Goal: Task Accomplishment & Management: Manage account settings

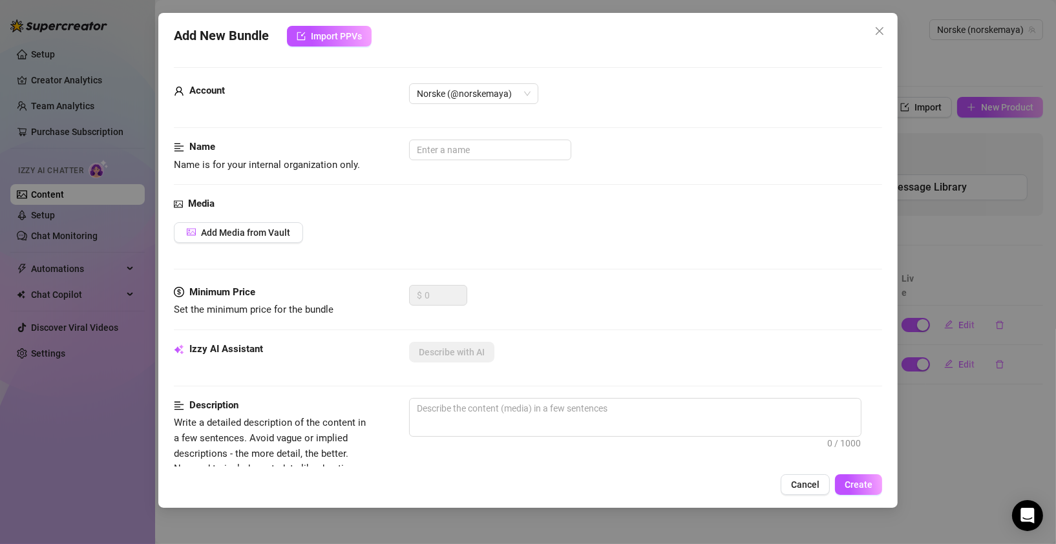
click at [808, 486] on span "Cancel" at bounding box center [805, 484] width 28 height 10
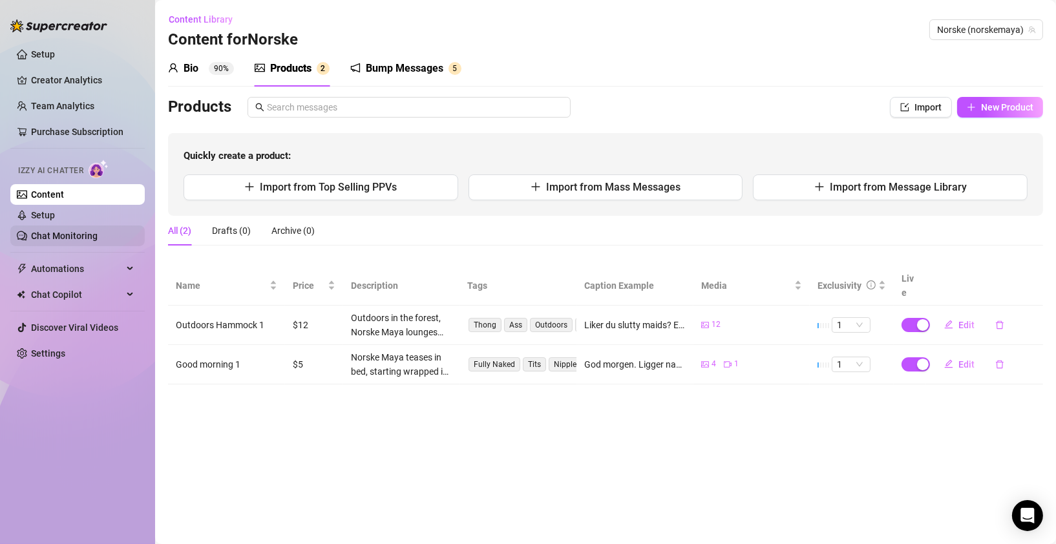
click at [50, 233] on link "Chat Monitoring" at bounding box center [64, 236] width 67 height 10
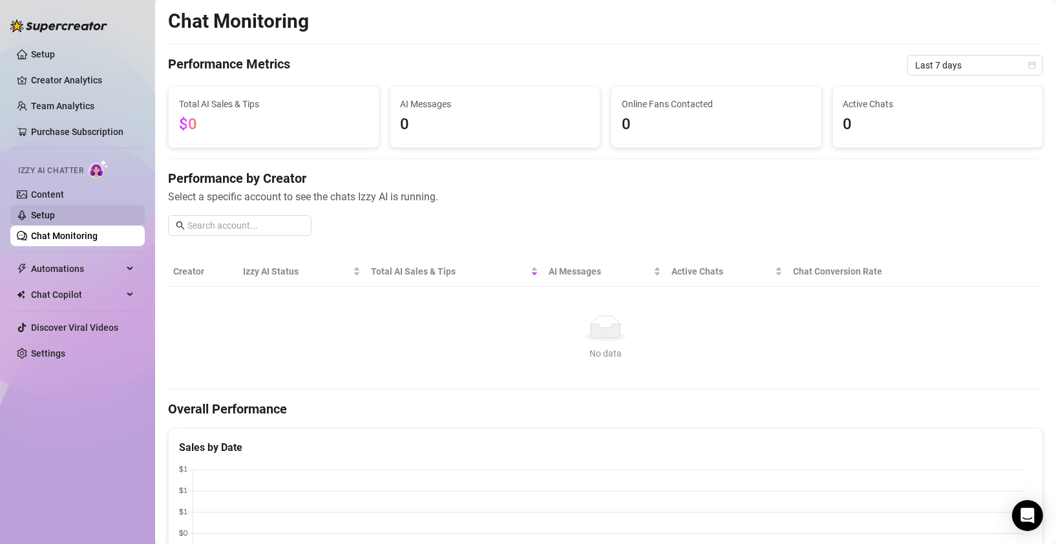
click at [52, 214] on link "Setup" at bounding box center [43, 215] width 24 height 10
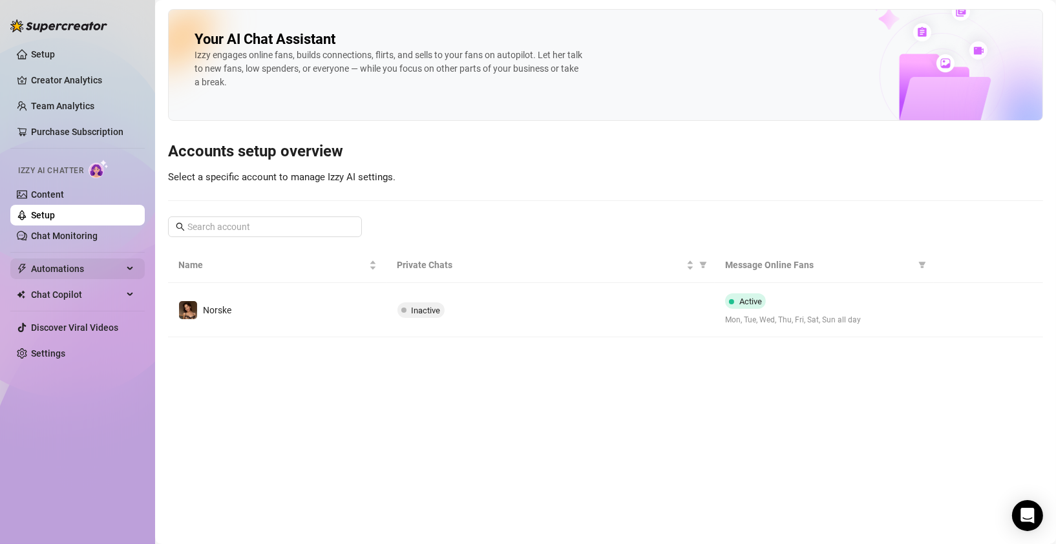
click at [76, 267] on span "Automations" at bounding box center [77, 268] width 92 height 21
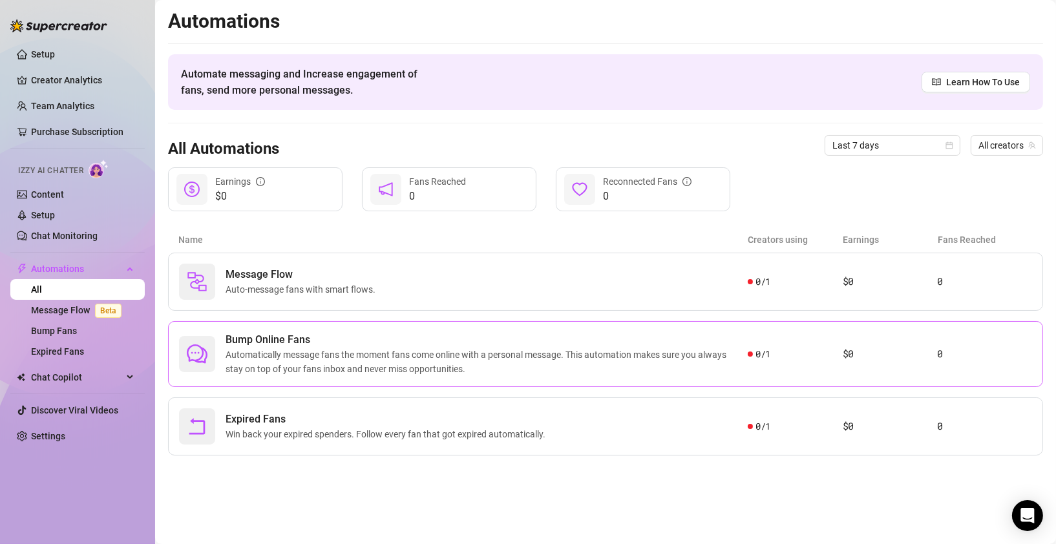
click at [330, 355] on span "Automatically message fans the moment fans come online with a personal message.…" at bounding box center [486, 362] width 522 height 28
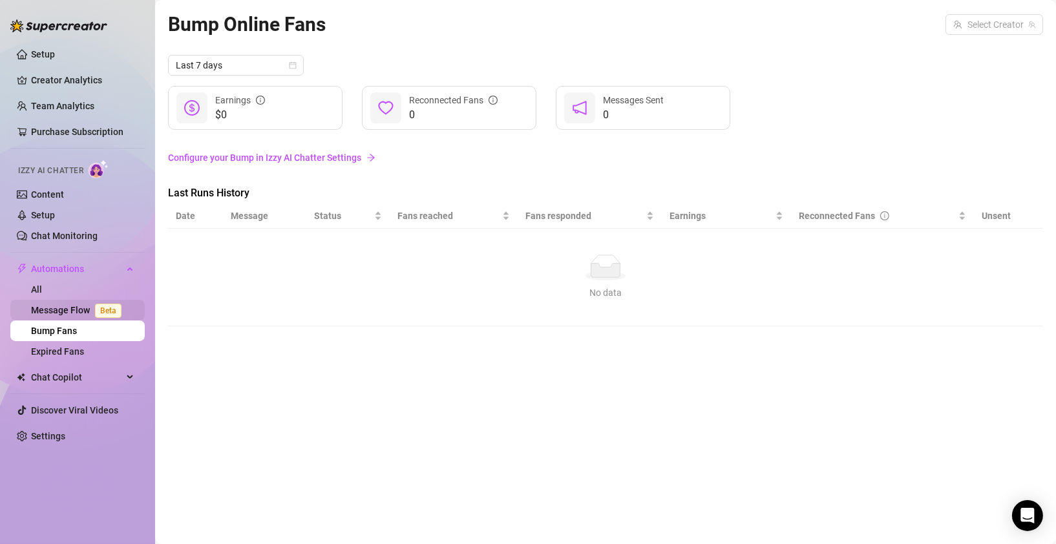
click at [74, 310] on link "Message Flow Beta" at bounding box center [79, 310] width 96 height 10
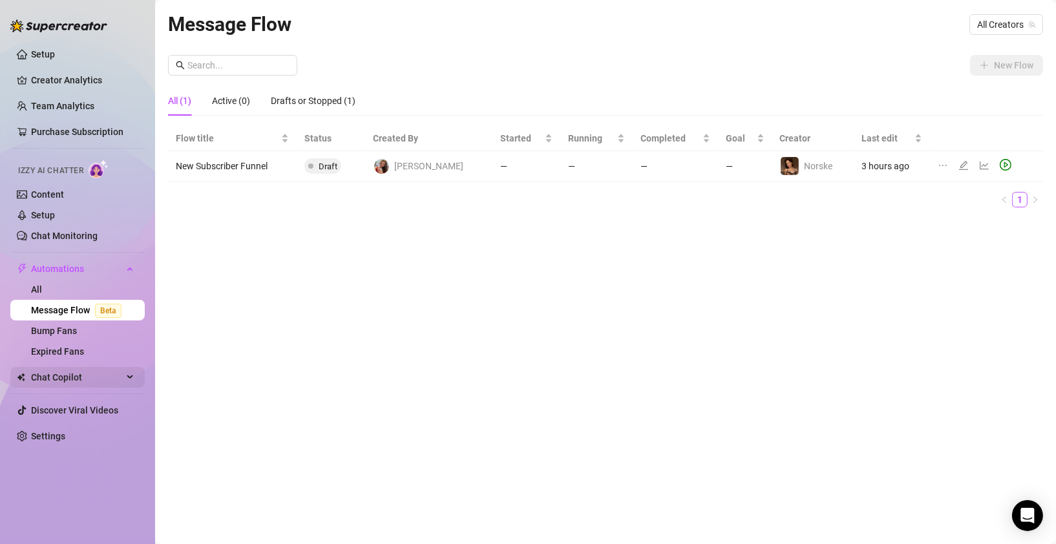
click at [66, 373] on span "Chat Copilot" at bounding box center [77, 377] width 92 height 21
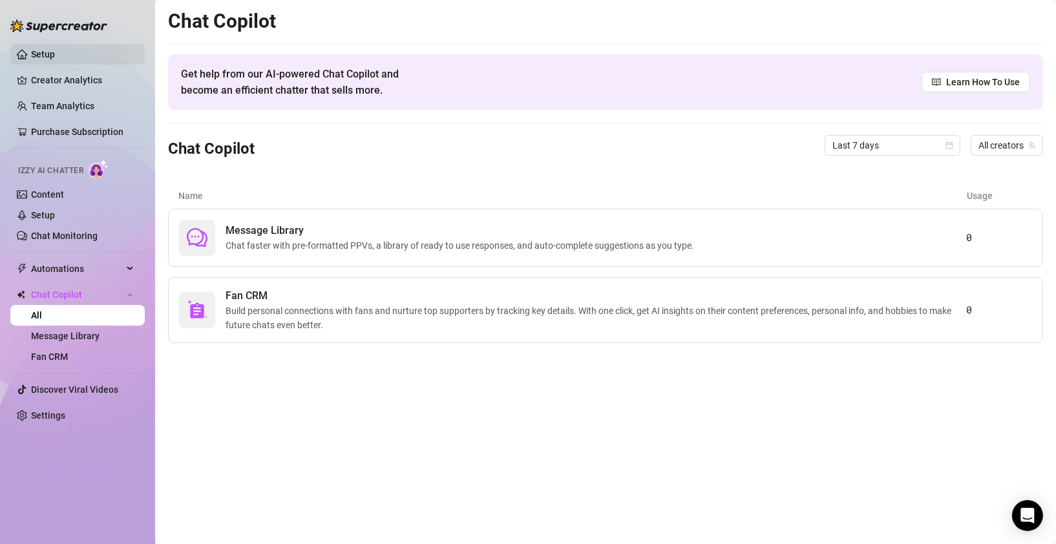
click at [55, 55] on link "Setup" at bounding box center [43, 54] width 24 height 10
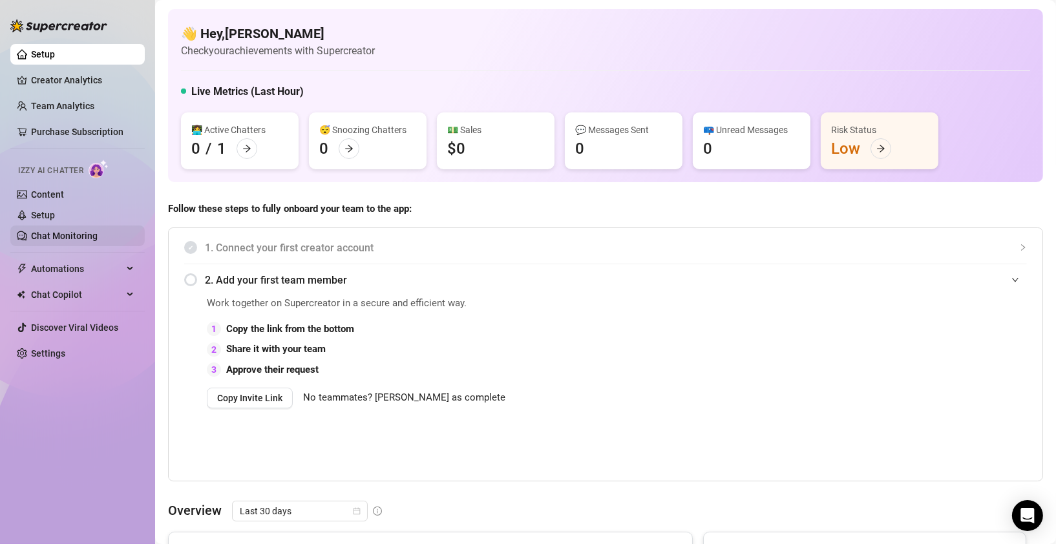
click at [55, 234] on link "Chat Monitoring" at bounding box center [64, 236] width 67 height 10
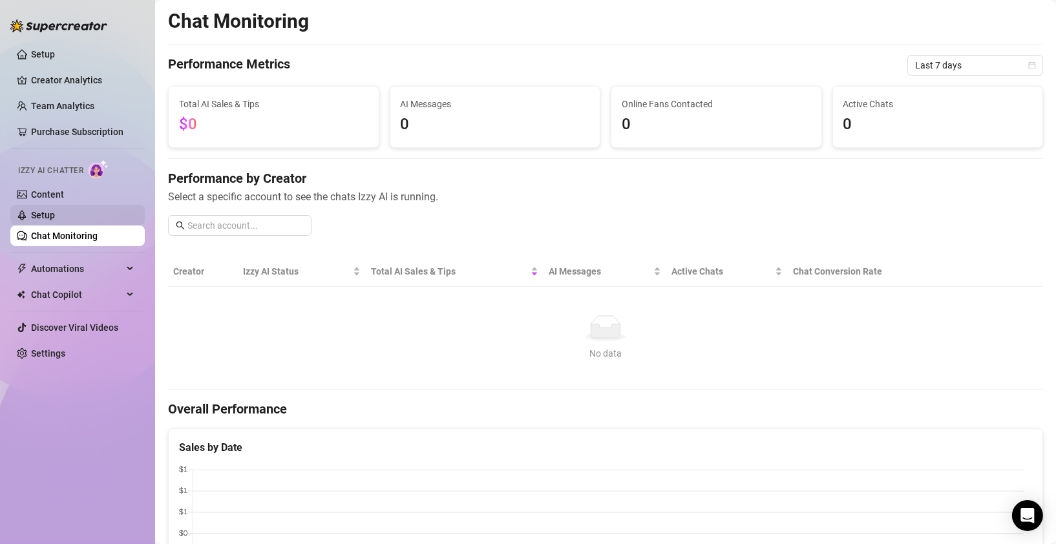
click at [42, 214] on link "Setup" at bounding box center [43, 215] width 24 height 10
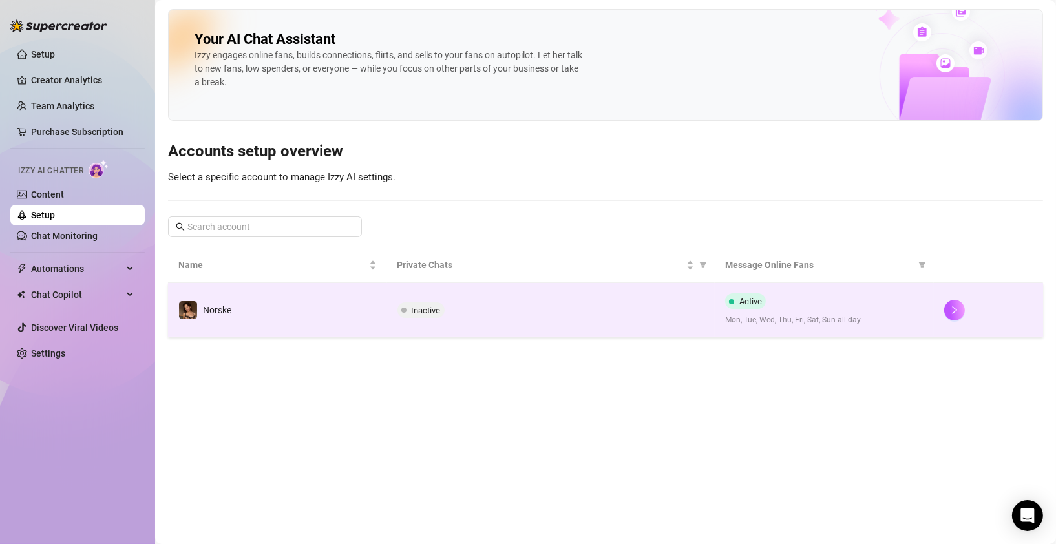
click at [753, 302] on span "Active" at bounding box center [750, 302] width 23 height 10
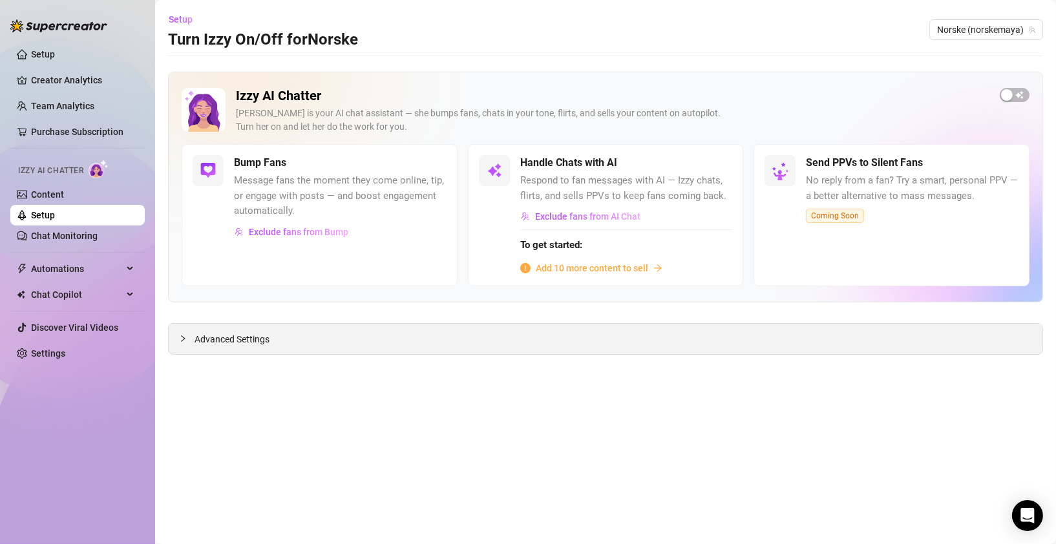
drag, startPoint x: 185, startPoint y: 337, endPoint x: 193, endPoint y: 338, distance: 8.5
click at [185, 338] on icon "collapsed" at bounding box center [183, 339] width 8 height 8
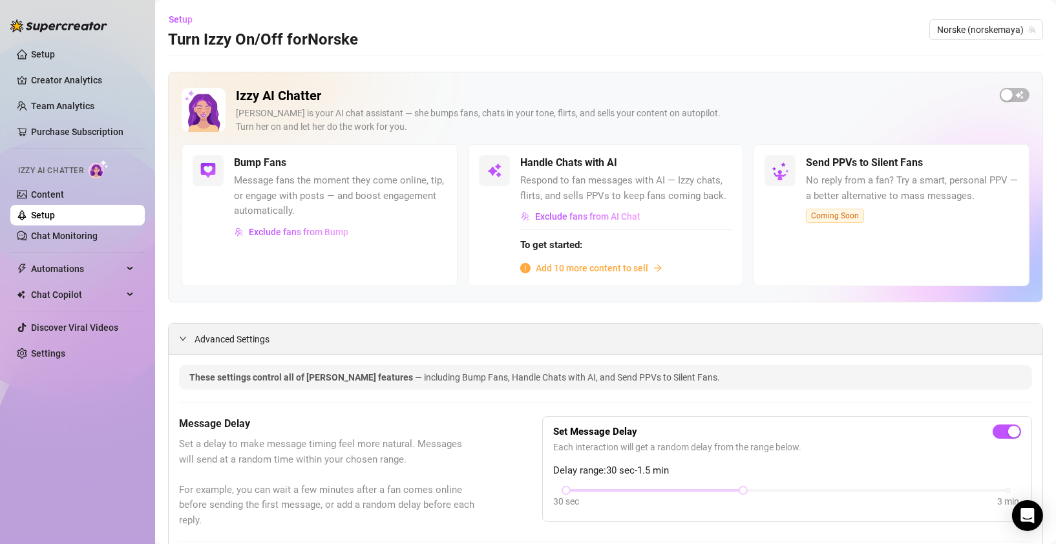
click at [190, 337] on div at bounding box center [187, 338] width 16 height 14
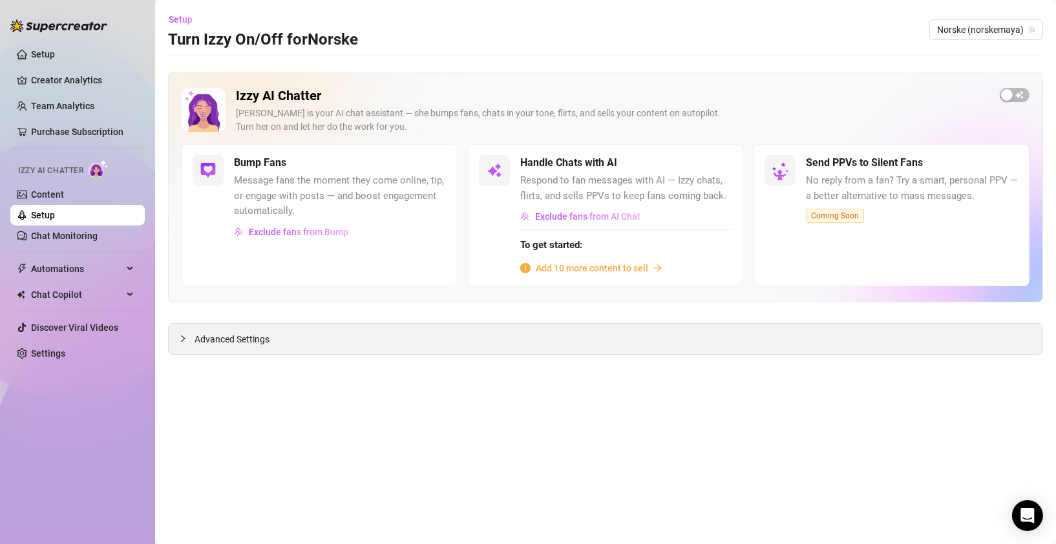
click at [187, 337] on div at bounding box center [187, 338] width 16 height 14
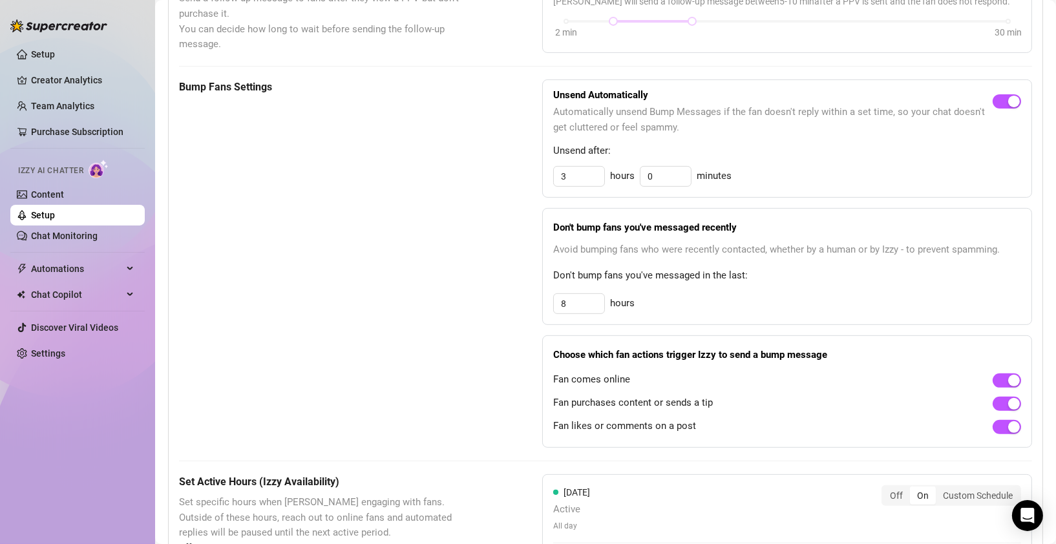
scroll to position [682, 0]
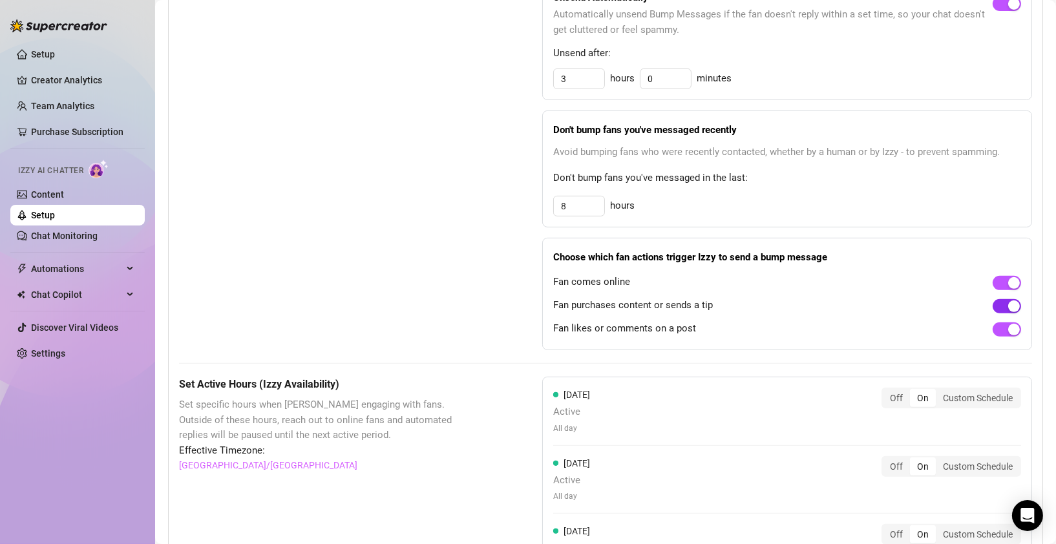
click at [997, 306] on span "button" at bounding box center [1006, 306] width 28 height 14
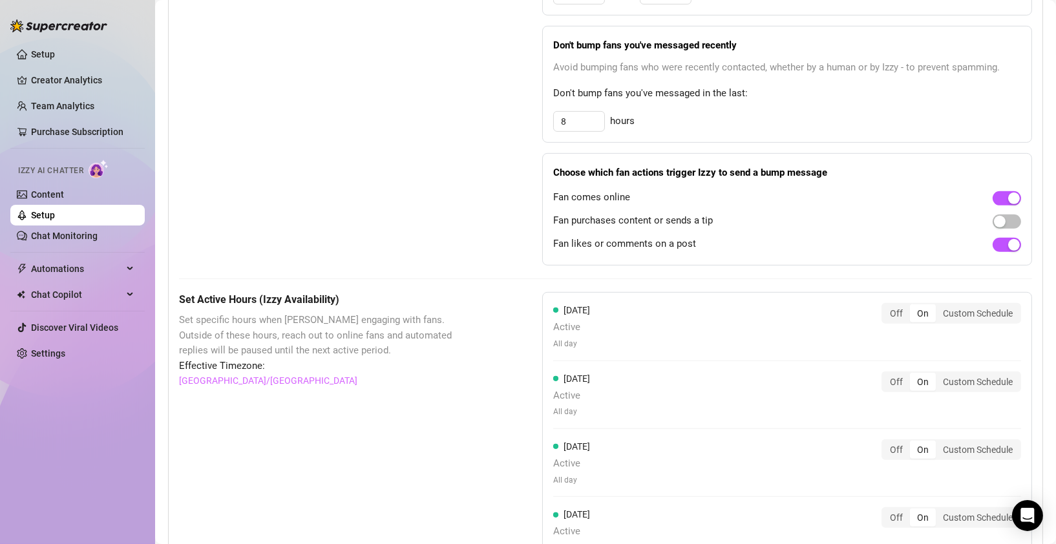
scroll to position [775, 0]
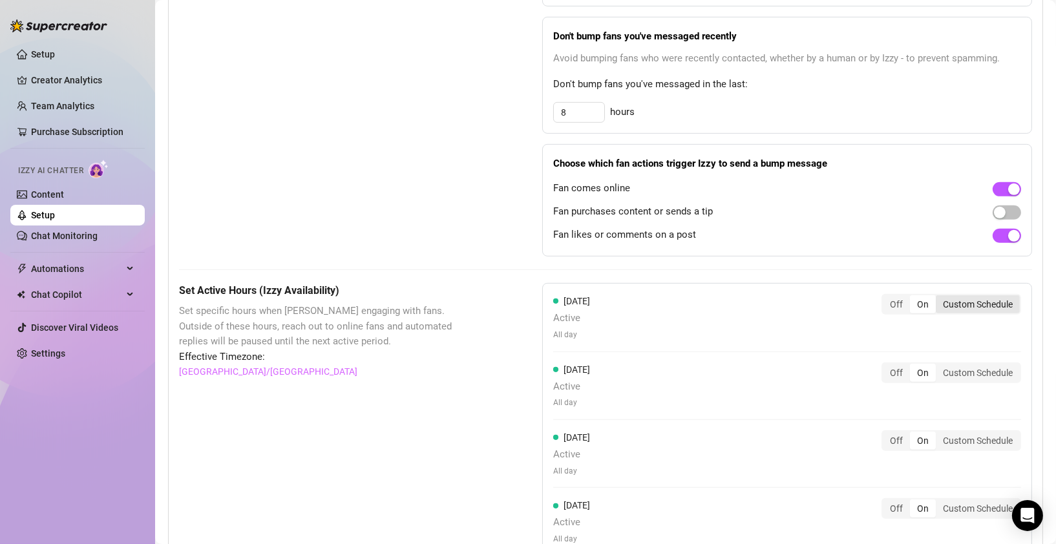
click at [957, 302] on div "Custom Schedule" at bounding box center [977, 304] width 84 height 18
click at [939, 297] on input "Custom Schedule" at bounding box center [939, 297] width 0 height 0
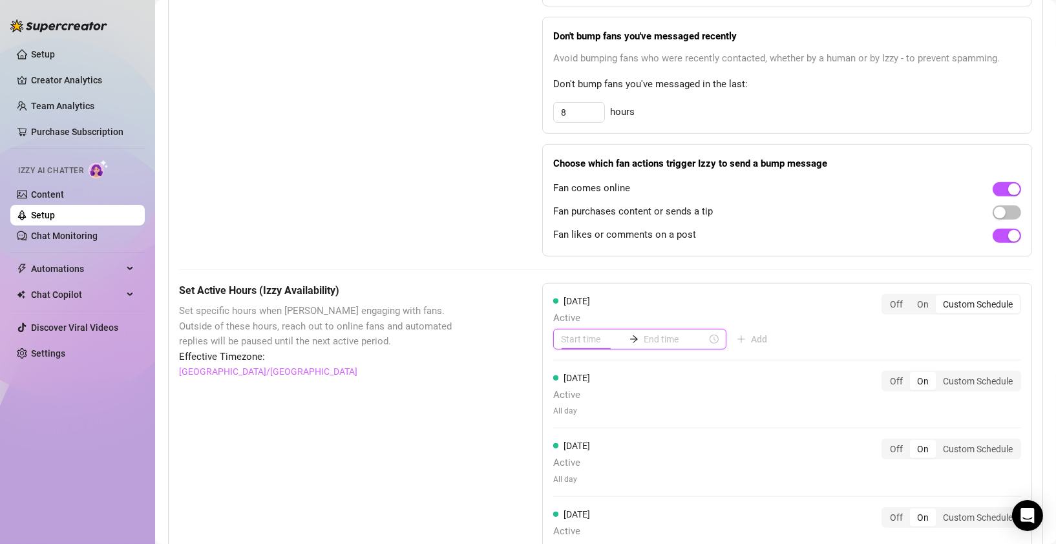
click at [596, 338] on input at bounding box center [592, 339] width 63 height 14
type input "00:05"
type input "04:00"
type input "05:00"
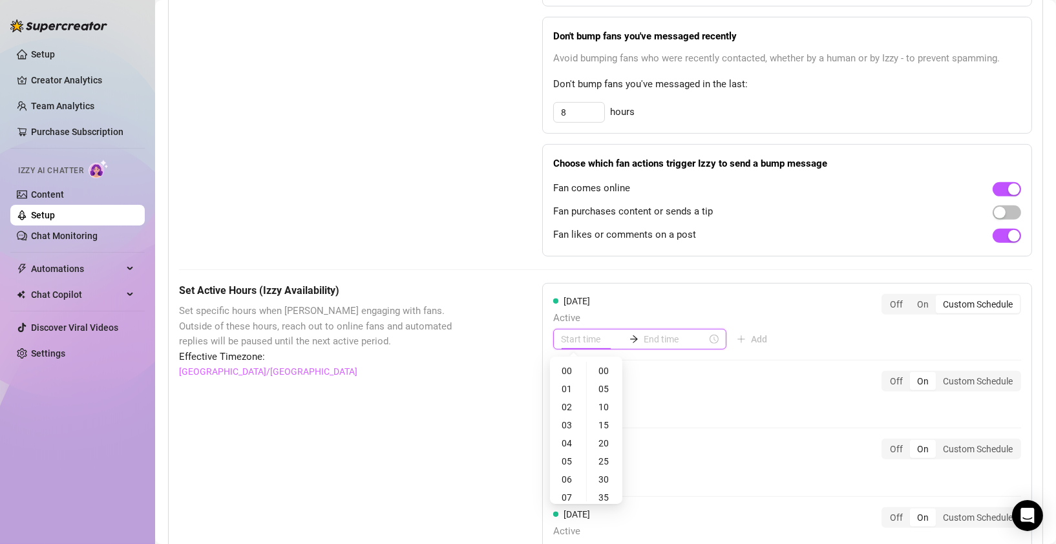
type input "00:15"
click at [685, 333] on div at bounding box center [639, 339] width 173 height 21
click at [680, 339] on div at bounding box center [639, 339] width 173 height 21
type input "00:10"
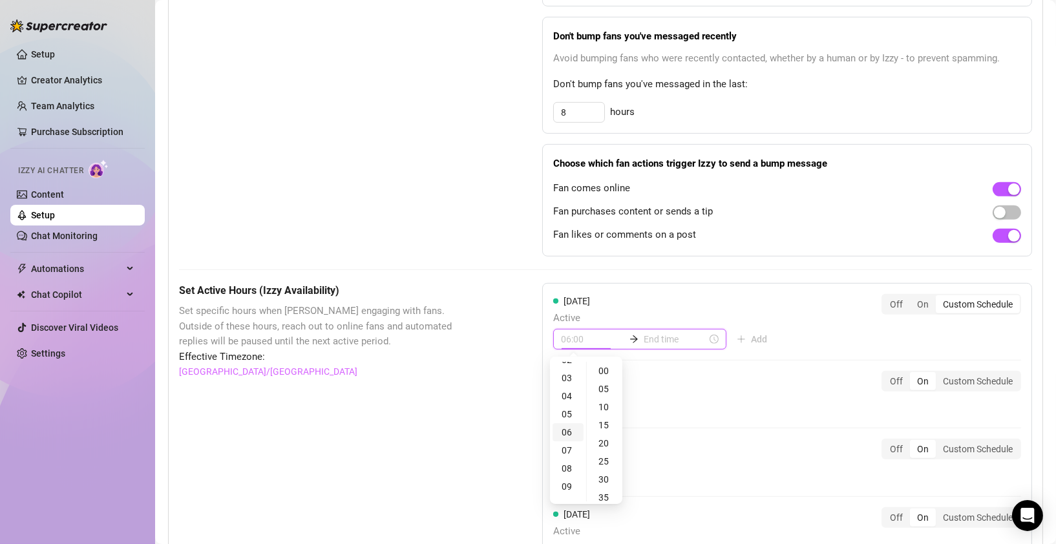
scroll to position [48, 0]
click at [567, 447] on div "07" at bounding box center [567, 449] width 31 height 18
type input "07:00"
click at [656, 337] on input at bounding box center [674, 339] width 63 height 14
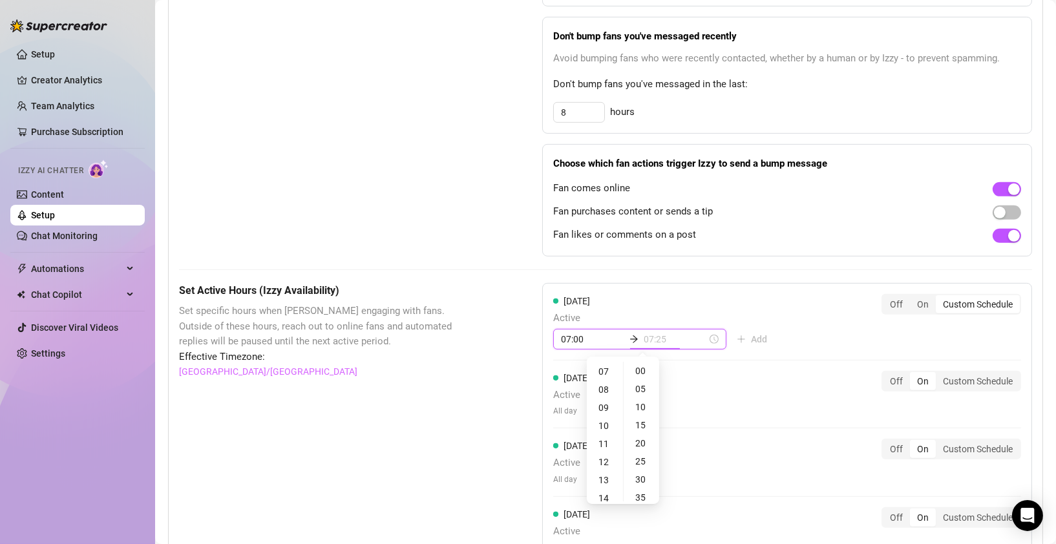
type input "07:30"
type input "23:00"
click at [601, 390] on div "23" at bounding box center [604, 393] width 31 height 18
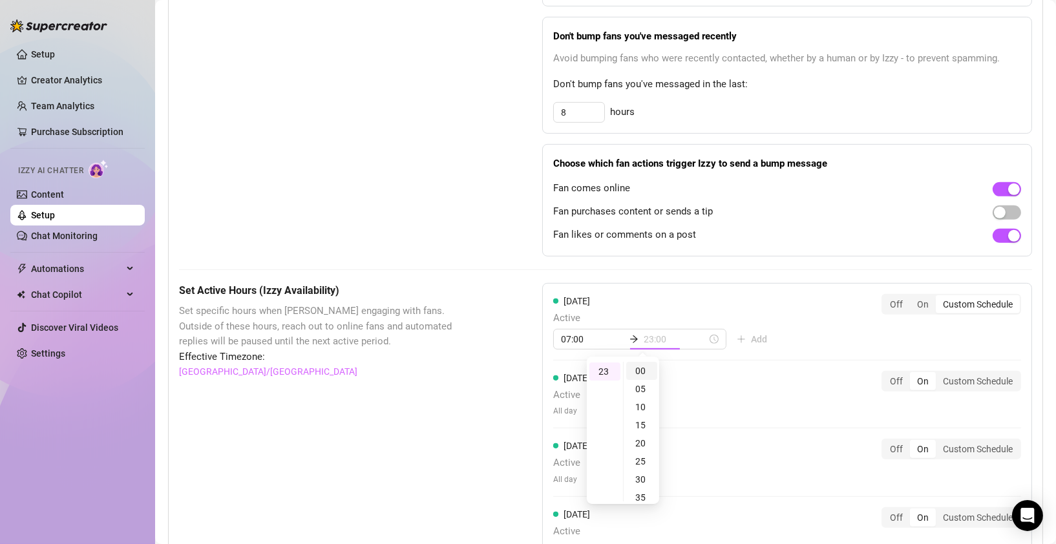
click at [630, 369] on div "00" at bounding box center [641, 371] width 31 height 18
click at [737, 380] on div "[DATE] Active All day Off On Custom Schedule" at bounding box center [787, 399] width 468 height 57
click at [955, 377] on div "Custom Schedule" at bounding box center [977, 381] width 84 height 18
click at [939, 374] on input "Custom Schedule" at bounding box center [939, 374] width 0 height 0
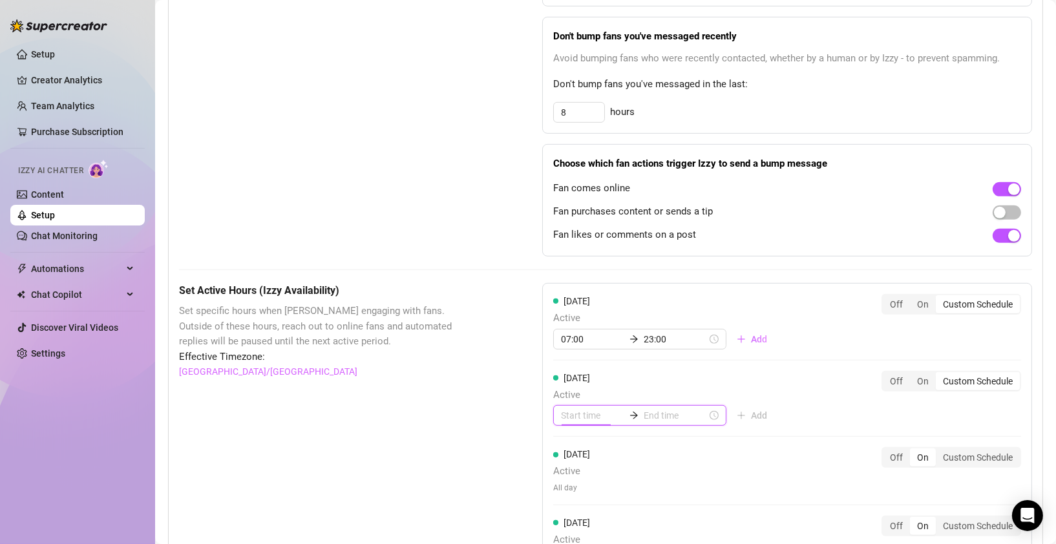
click at [592, 415] on input at bounding box center [592, 415] width 63 height 14
type input "00:35"
click at [567, 381] on div "07" at bounding box center [567, 387] width 31 height 18
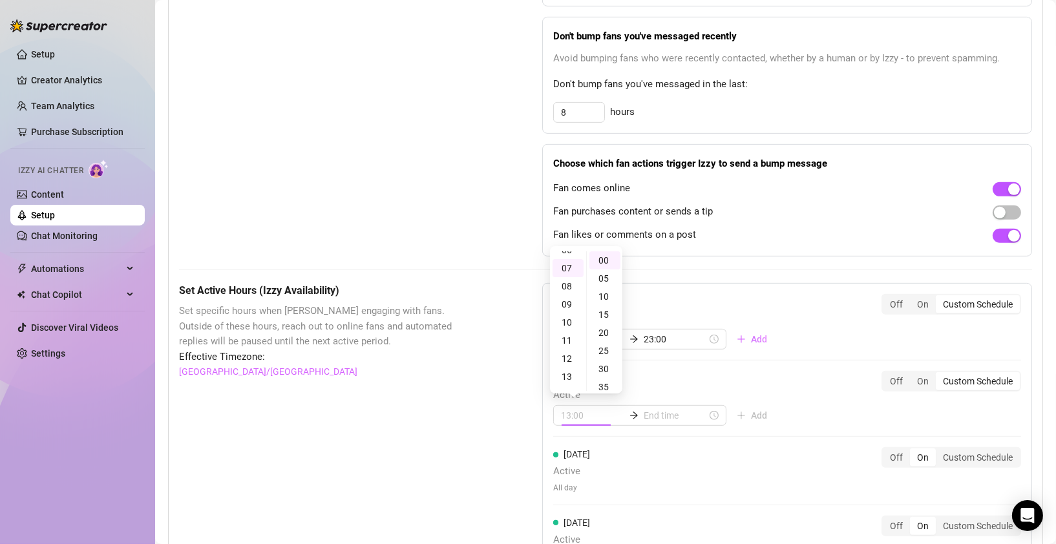
type input "07:00"
click at [643, 413] on input at bounding box center [674, 415] width 63 height 14
type input "07:35"
type input "20:00"
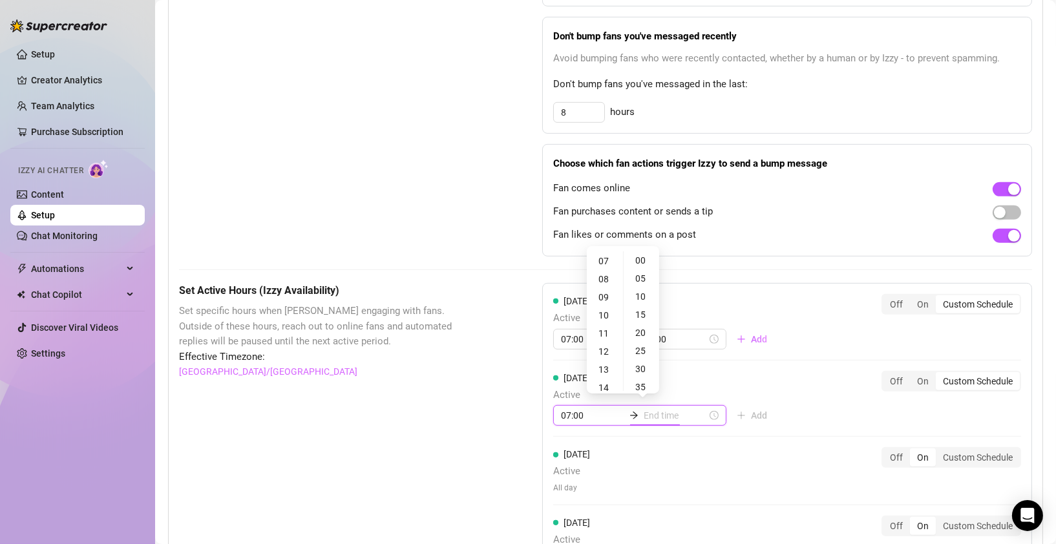
scroll to position [415, 0]
type input "23:00"
click at [603, 263] on div "23" at bounding box center [604, 261] width 31 height 18
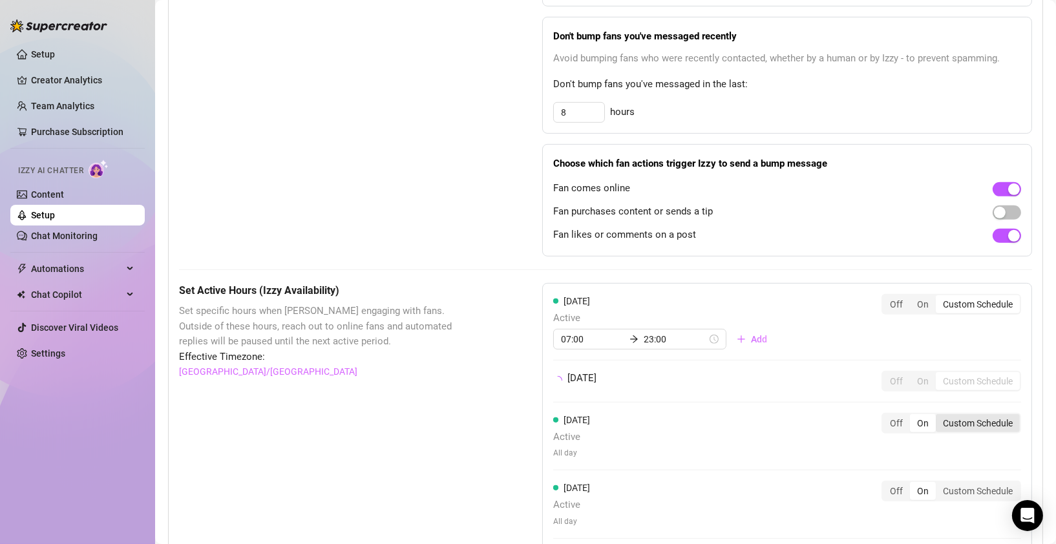
click at [955, 457] on div "[DATE] Active All day Off On Custom Schedule" at bounding box center [787, 441] width 468 height 57
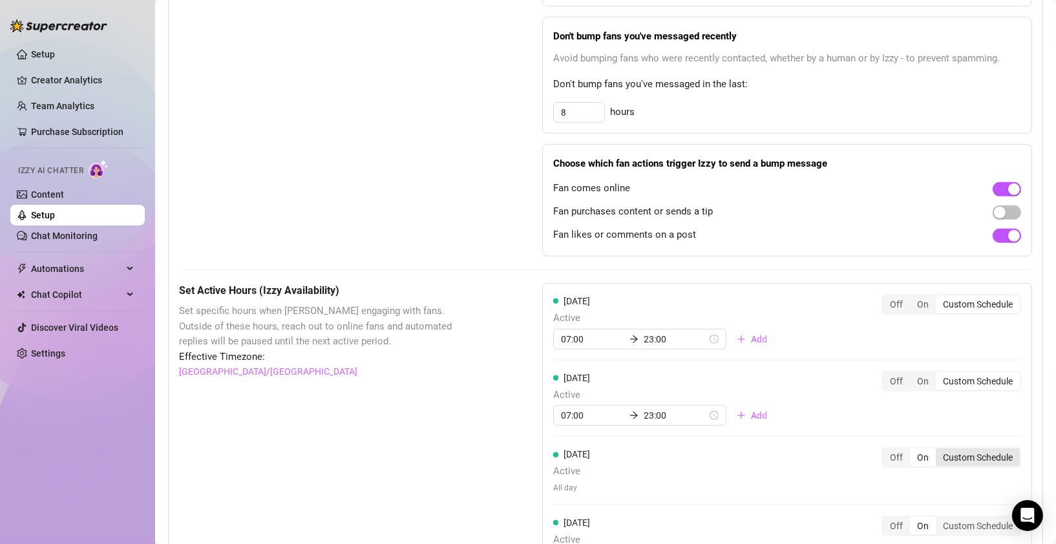
click at [966, 455] on div "Custom Schedule" at bounding box center [977, 457] width 84 height 18
click at [939, 450] on input "Custom Schedule" at bounding box center [939, 450] width 0 height 0
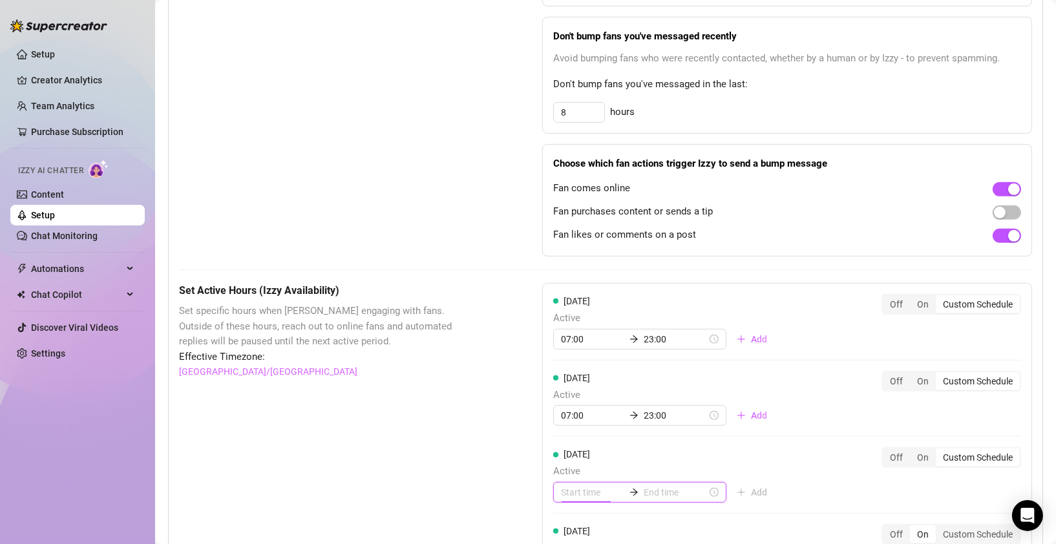
click at [579, 490] on input at bounding box center [592, 492] width 63 height 14
click at [567, 463] on div "07" at bounding box center [567, 464] width 31 height 18
type input "07:00"
click at [648, 489] on input at bounding box center [674, 492] width 63 height 14
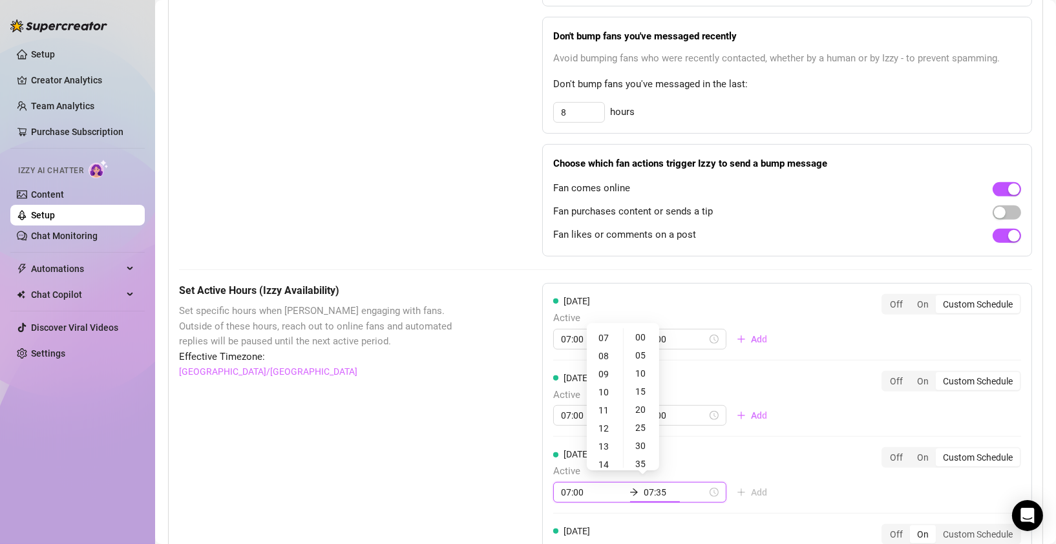
type input "07:30"
type input "21:00"
click at [605, 339] on div "23" at bounding box center [604, 338] width 31 height 18
type input "23:00"
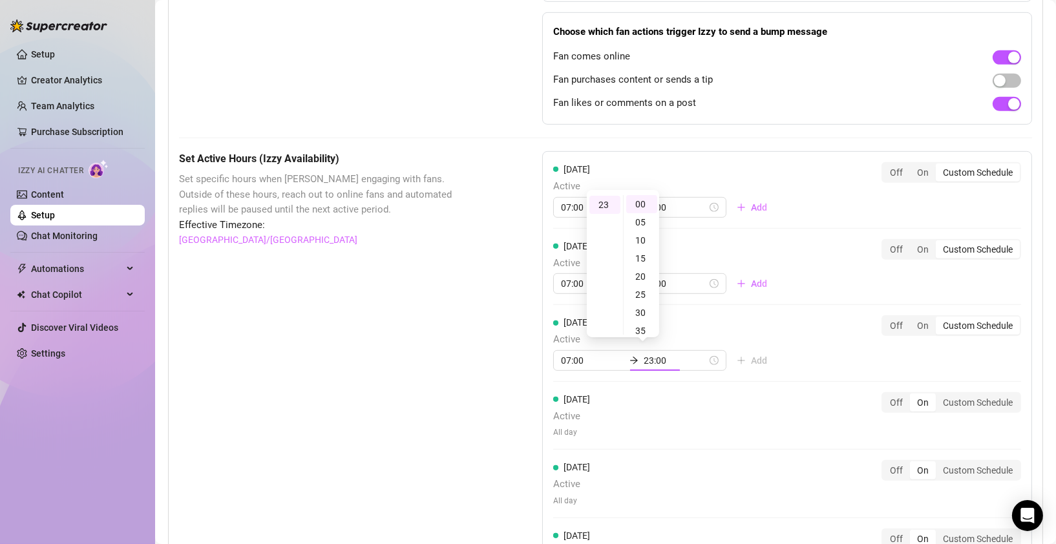
scroll to position [908, 0]
click at [957, 399] on div "[DATE] Active All day Off On Custom Schedule" at bounding box center [787, 414] width 468 height 47
click at [964, 395] on div "Custom Schedule" at bounding box center [977, 401] width 84 height 18
click at [939, 394] on input "Custom Schedule" at bounding box center [939, 394] width 0 height 0
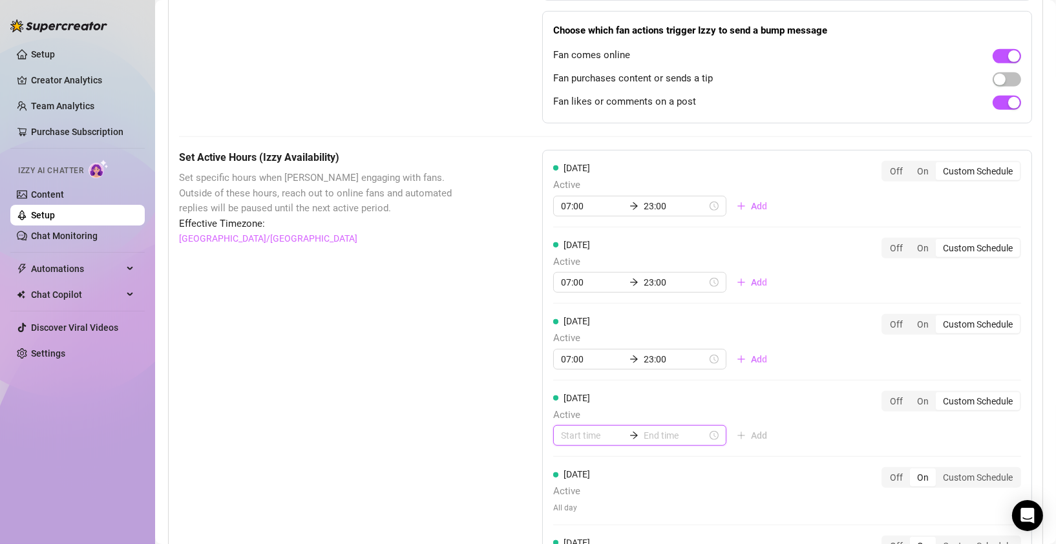
click at [573, 436] on input at bounding box center [592, 435] width 63 height 14
click at [565, 404] on div "07" at bounding box center [567, 407] width 31 height 18
type input "07:00"
click at [645, 434] on input at bounding box center [674, 435] width 63 height 14
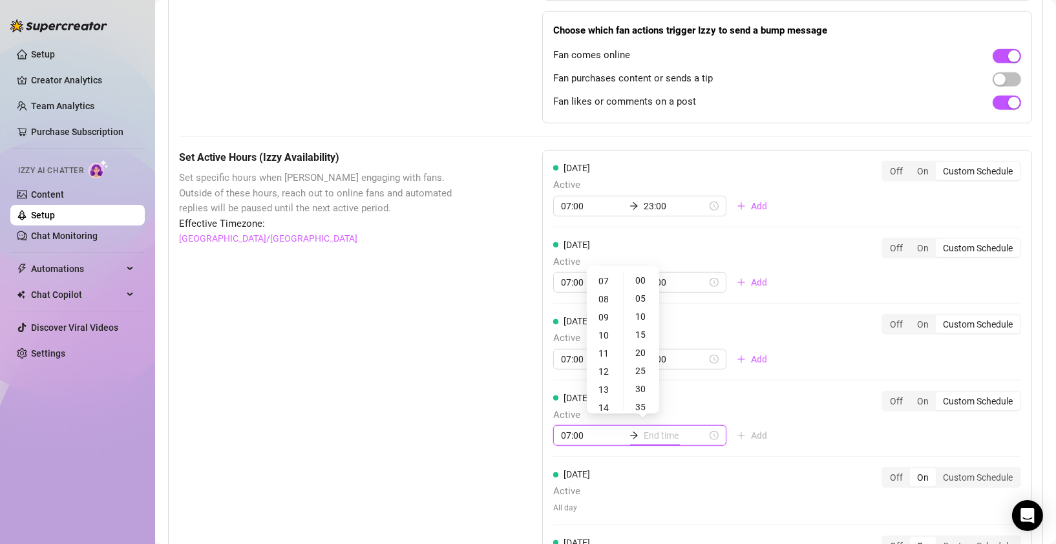
type input "07:35"
click at [607, 278] on div "23" at bounding box center [604, 281] width 31 height 18
type input "23:00"
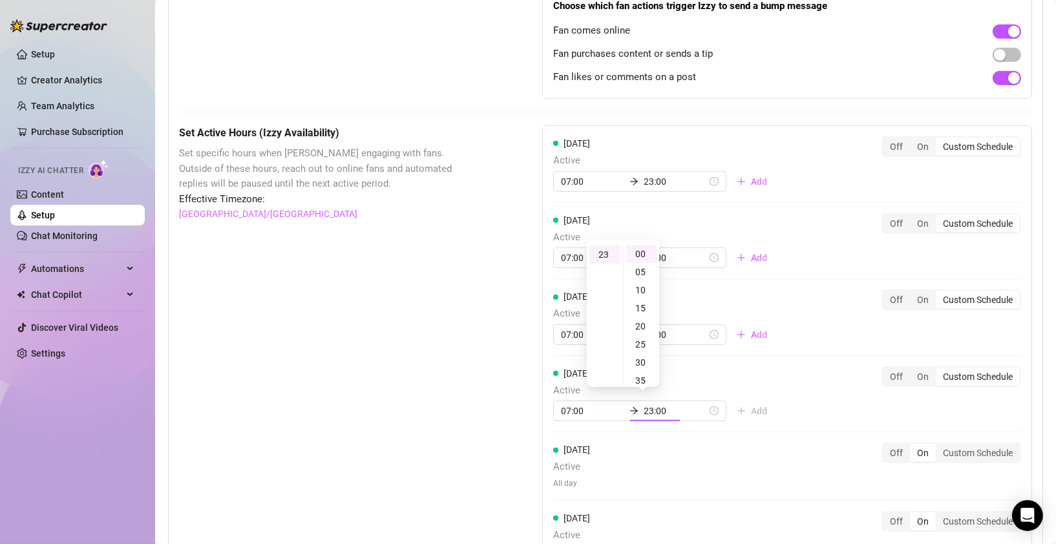
scroll to position [935, 0]
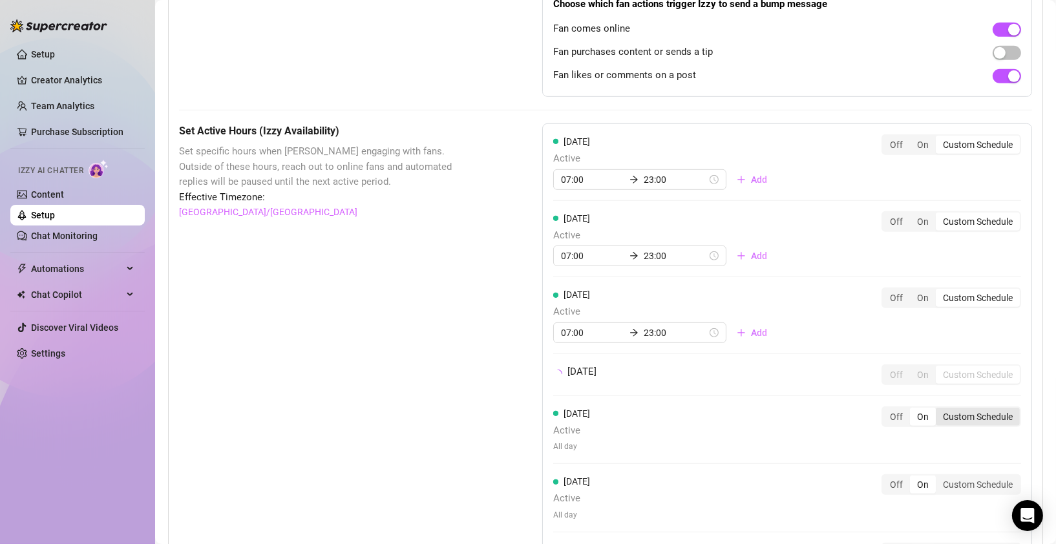
click at [971, 445] on div "[DATE] Active All day Off On Custom Schedule" at bounding box center [787, 429] width 468 height 47
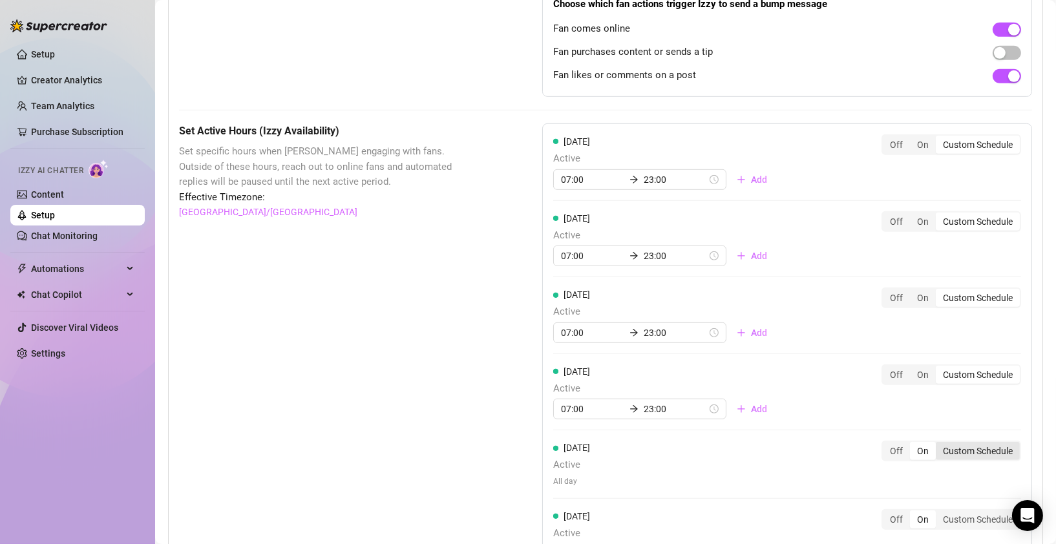
click at [976, 448] on div "Custom Schedule" at bounding box center [977, 451] width 84 height 18
click at [939, 444] on input "Custom Schedule" at bounding box center [939, 444] width 0 height 0
click at [596, 481] on input at bounding box center [592, 486] width 63 height 14
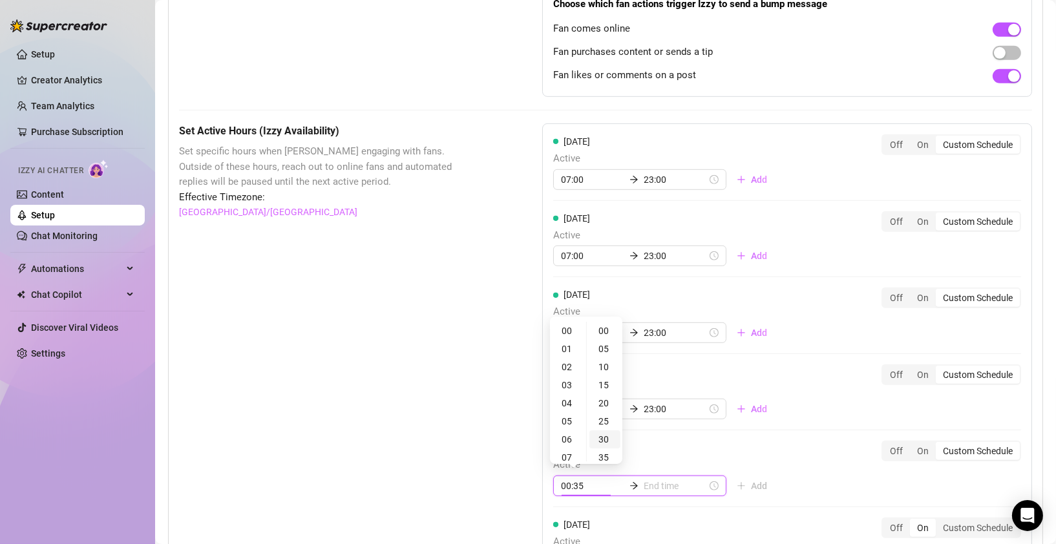
type input "00:30"
click at [575, 457] on div "07" at bounding box center [567, 457] width 31 height 18
type input "07:00"
click at [656, 486] on input at bounding box center [674, 486] width 63 height 14
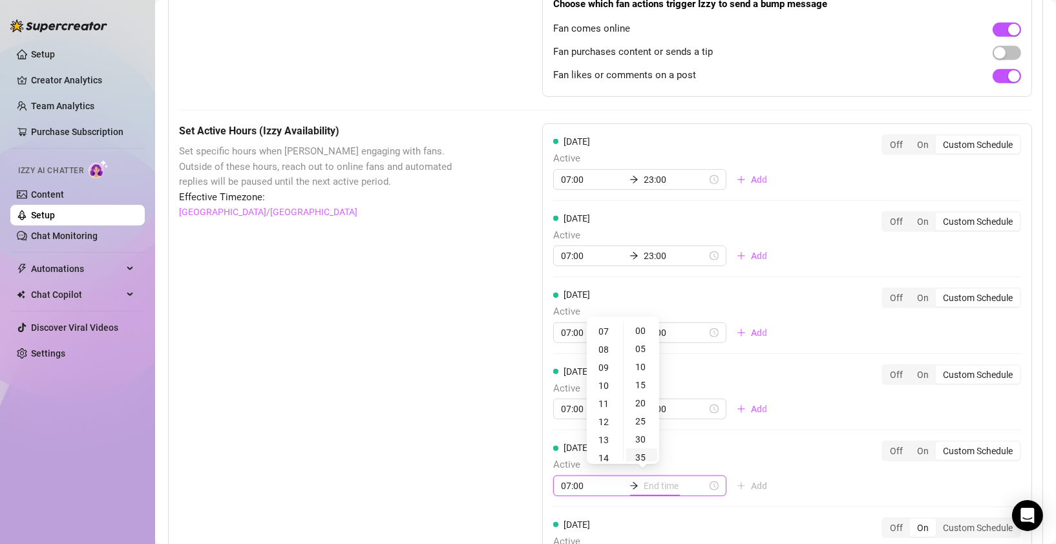
type input "07:35"
type input "21:00"
click at [604, 333] on div "23" at bounding box center [604, 331] width 31 height 18
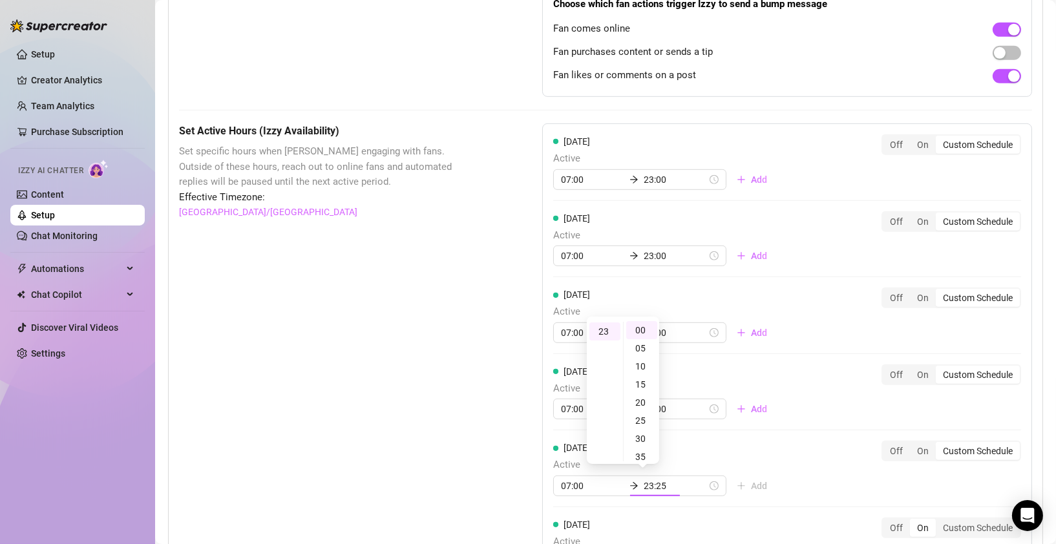
type input "23:00"
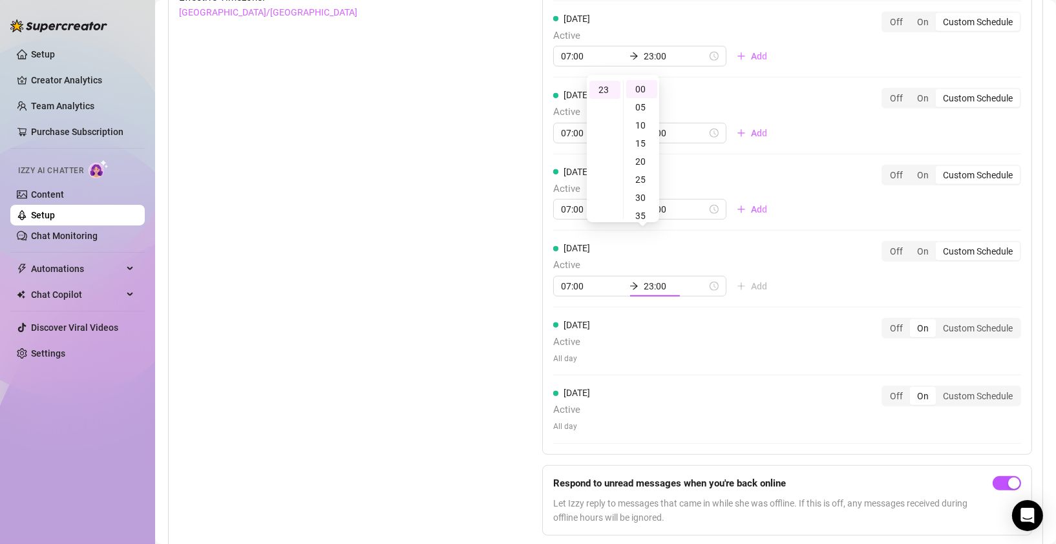
scroll to position [1182, 0]
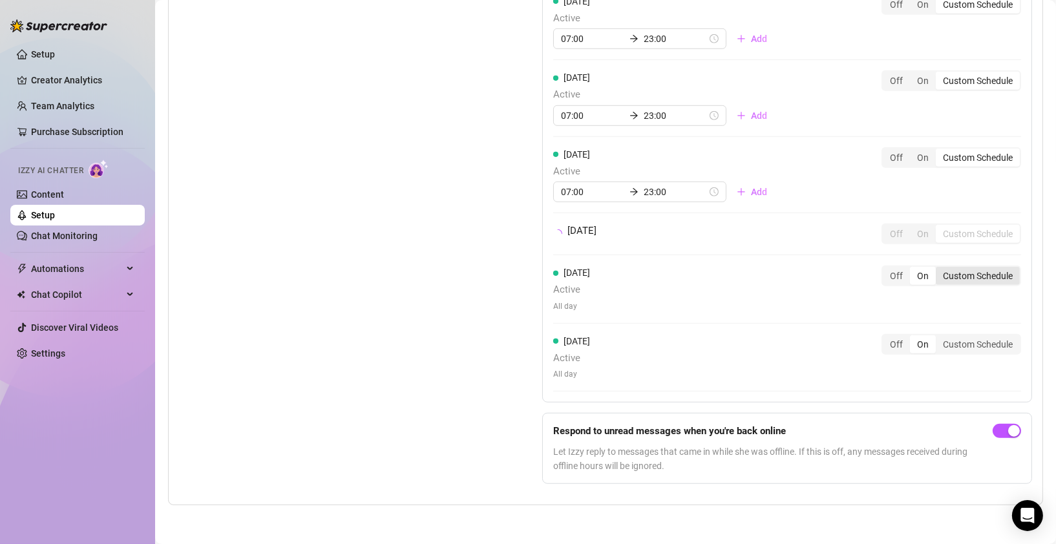
click at [959, 282] on div "Custom Schedule" at bounding box center [977, 276] width 84 height 18
click at [939, 269] on input "Custom Schedule" at bounding box center [939, 269] width 0 height 0
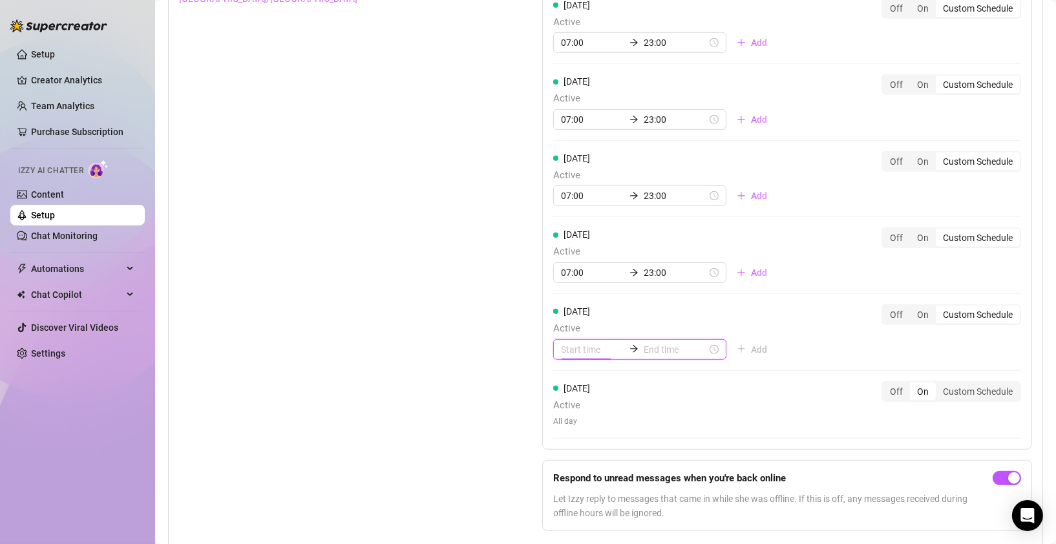
click at [577, 345] on input at bounding box center [592, 349] width 63 height 14
type input "00:05"
click at [574, 401] on div "08" at bounding box center [567, 402] width 31 height 18
type input "08:00"
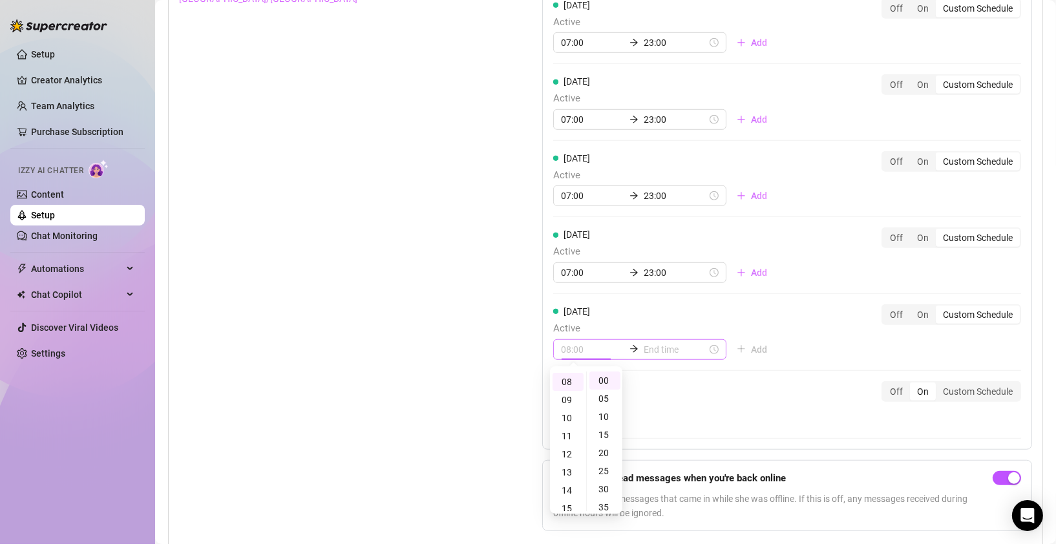
scroll to position [144, 0]
click at [647, 349] on input at bounding box center [674, 349] width 63 height 14
type input "08:10"
type input "13:00"
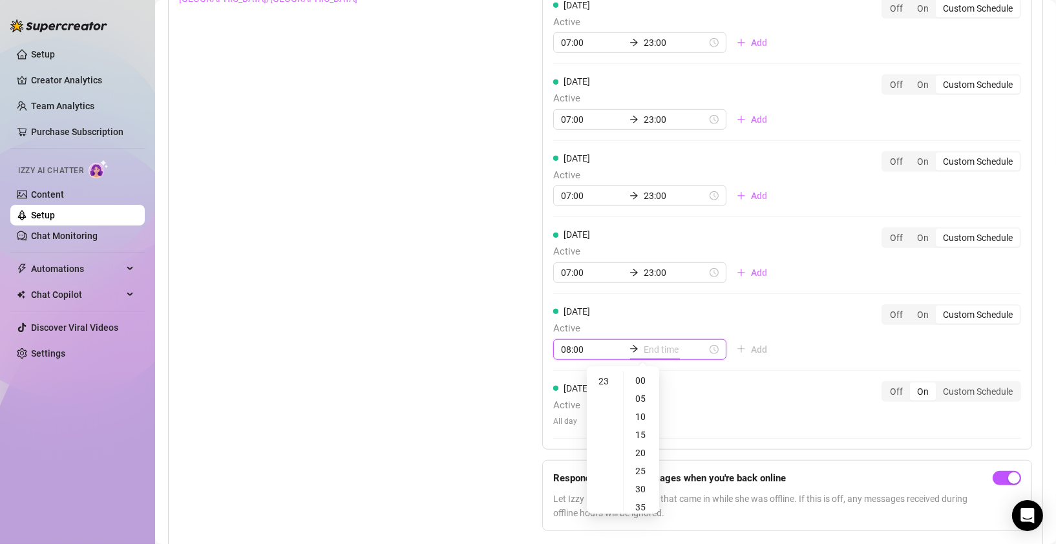
type input "23:00"
click at [607, 377] on div "23" at bounding box center [604, 381] width 31 height 18
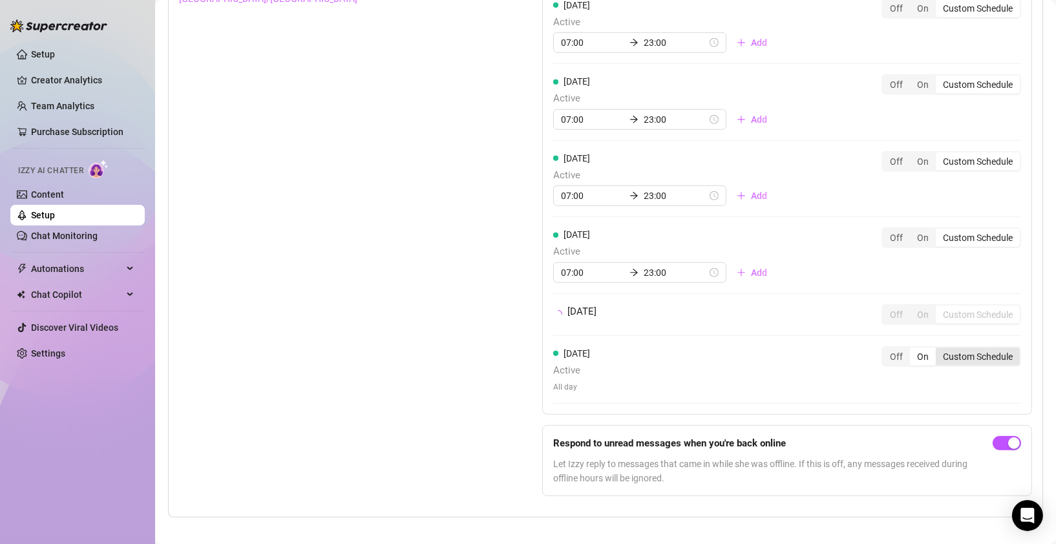
click at [964, 391] on div "[DATE] Active All day Off On Custom Schedule" at bounding box center [787, 374] width 468 height 57
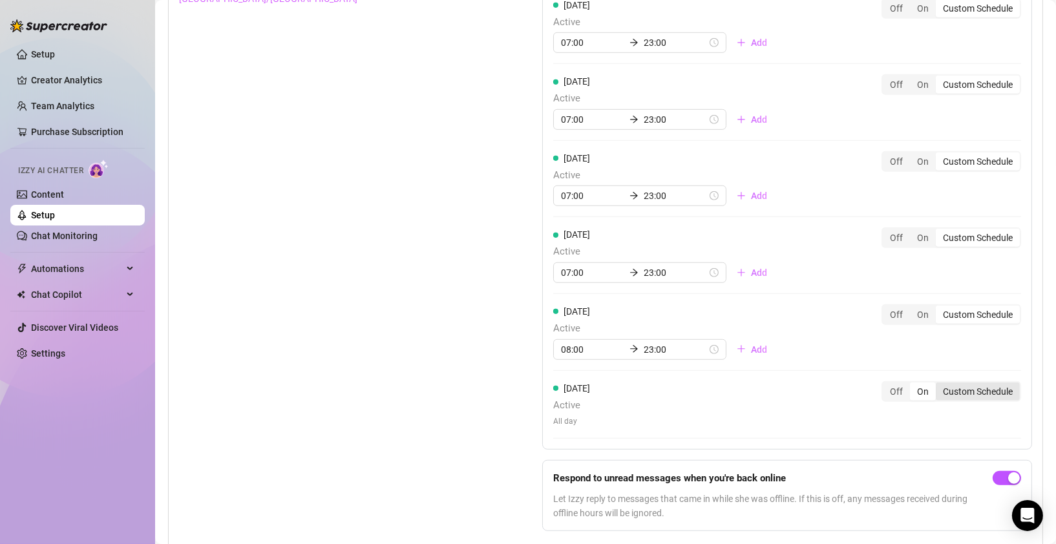
click at [989, 390] on div "Custom Schedule" at bounding box center [977, 391] width 84 height 18
click at [939, 384] on input "Custom Schedule" at bounding box center [939, 384] width 0 height 0
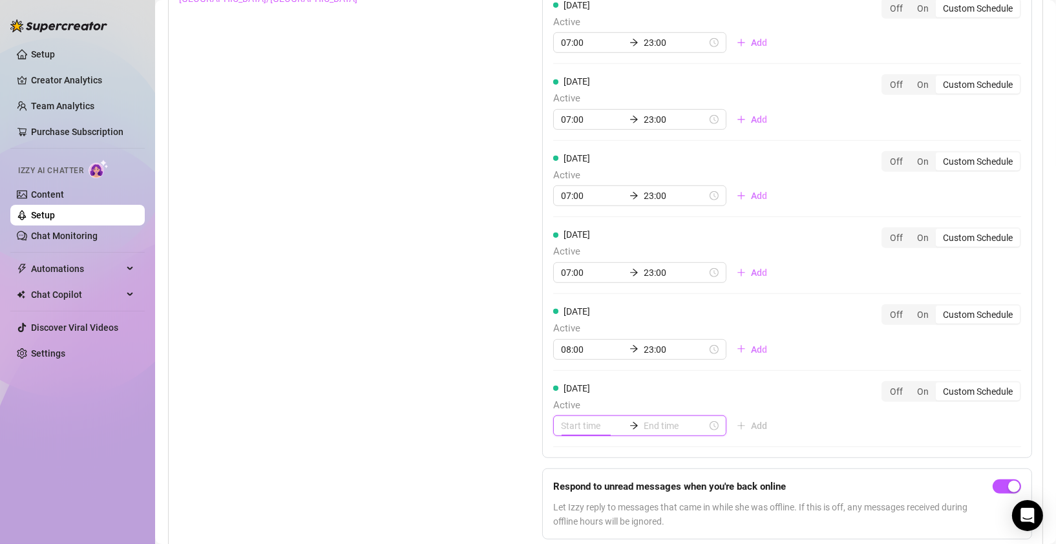
click at [581, 419] on input at bounding box center [592, 426] width 63 height 14
click at [570, 399] on div "07" at bounding box center [567, 397] width 31 height 18
click at [565, 287] on div "08" at bounding box center [567, 289] width 31 height 18
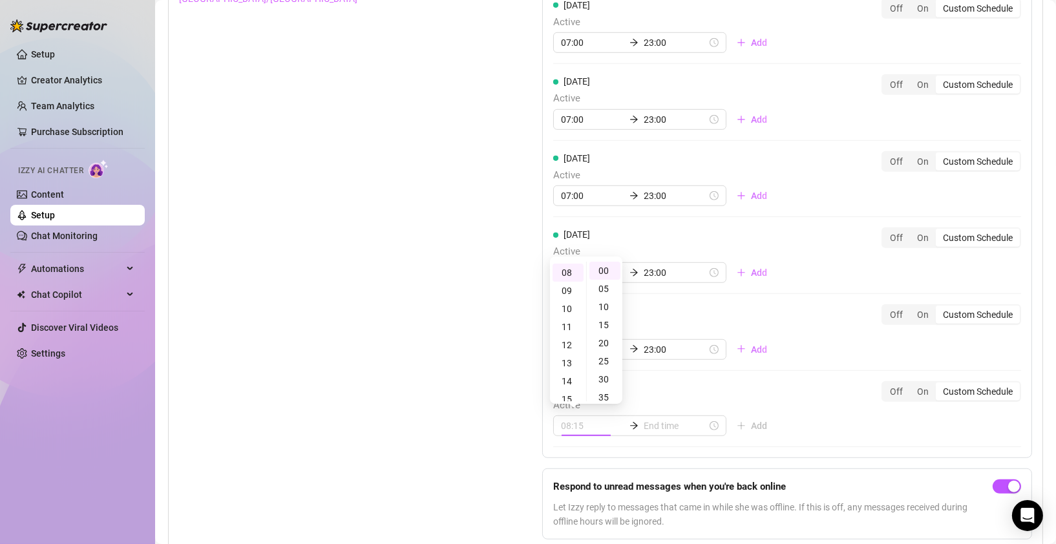
type input "08:00"
click at [645, 423] on input at bounding box center [674, 426] width 63 height 14
type input "14:00"
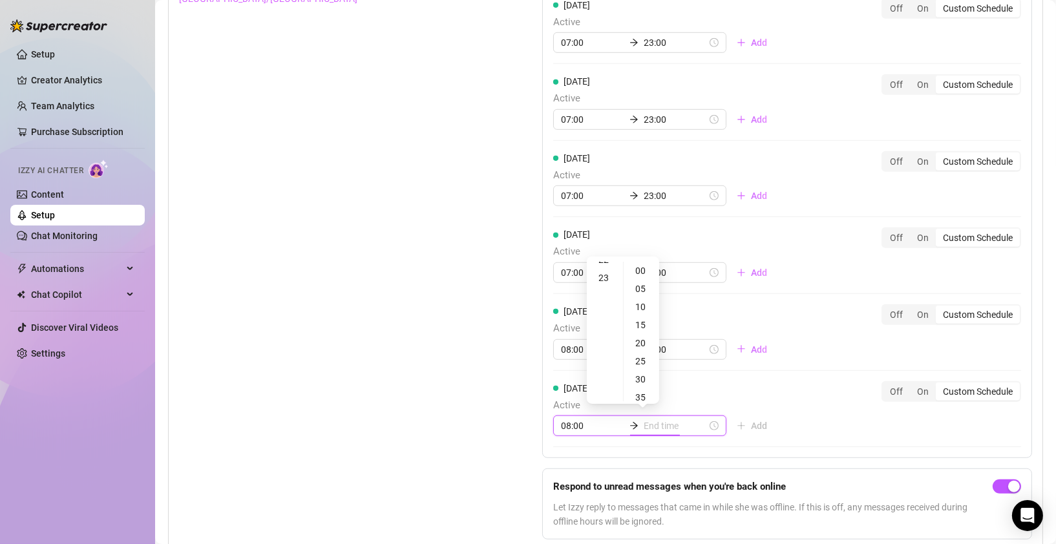
scroll to position [415, 0]
click at [601, 276] on div "23" at bounding box center [604, 271] width 31 height 18
type input "23:00"
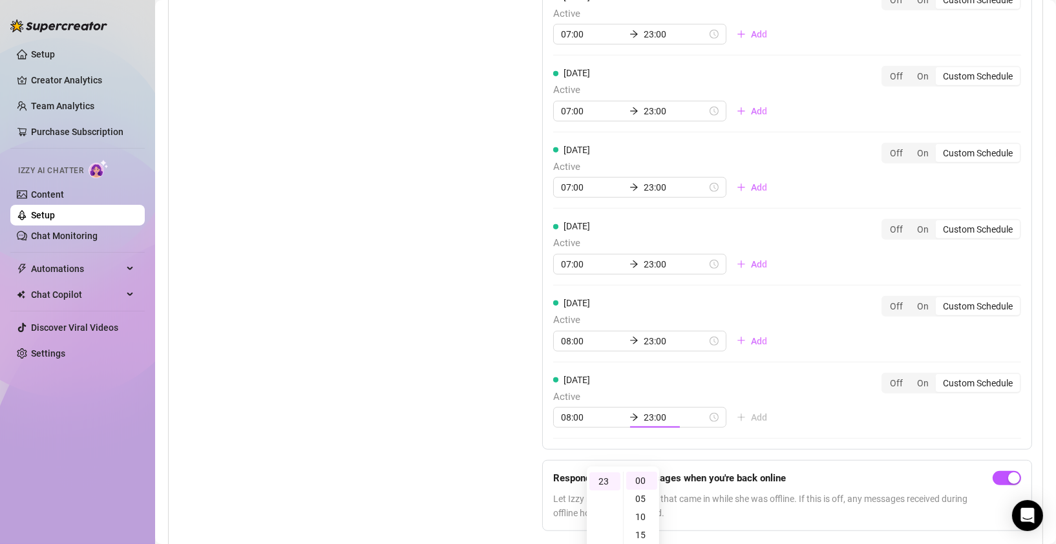
scroll to position [1200, 0]
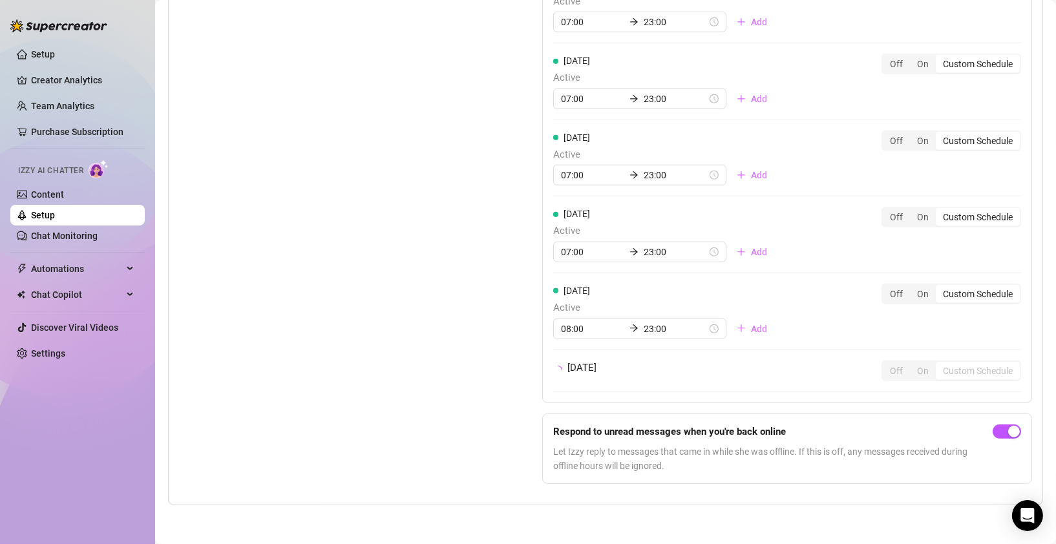
click at [799, 371] on div "[DATE] Off On Custom Schedule" at bounding box center [787, 370] width 468 height 21
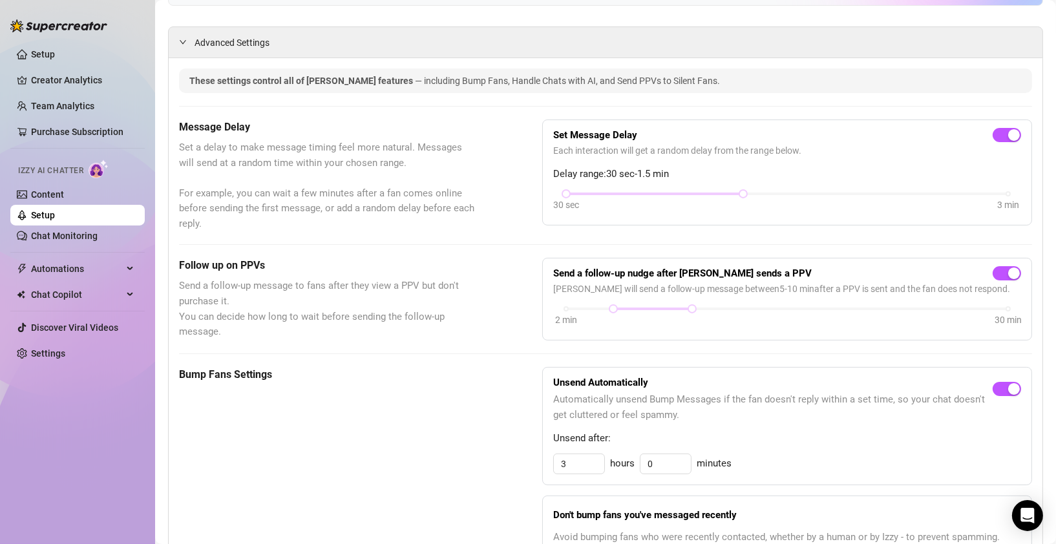
scroll to position [0, 0]
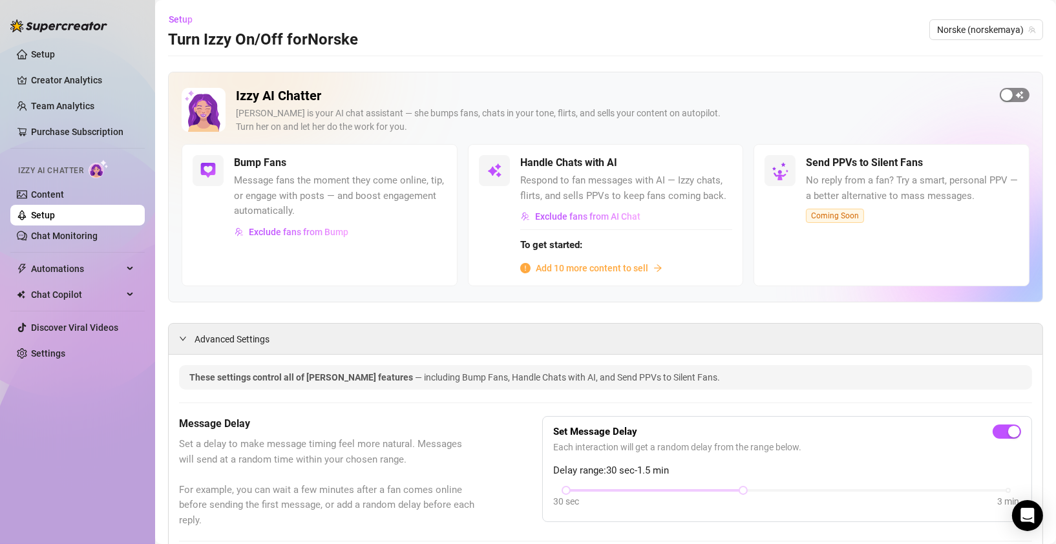
click at [1006, 94] on button "button" at bounding box center [1014, 95] width 30 height 14
